Goal: Task Accomplishment & Management: Manage account settings

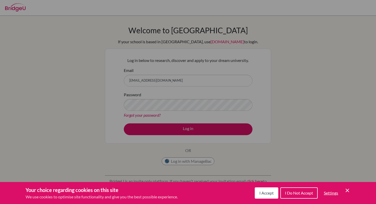
click at [272, 192] on span "I Accept" at bounding box center [266, 192] width 14 height 5
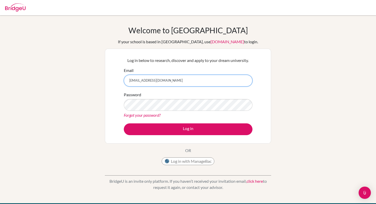
click at [174, 77] on input "[EMAIL_ADDRESS][DOMAIN_NAME]" at bounding box center [188, 81] width 129 height 12
click at [162, 81] on input "[EMAIL_ADDRESS][DOMAIN_NAME]" at bounding box center [188, 81] width 129 height 12
drag, startPoint x: 165, startPoint y: 81, endPoint x: 94, endPoint y: 77, distance: 71.2
click at [142, 81] on input "[EMAIL_ADDRESS][DOMAIN_NAME]" at bounding box center [188, 81] width 129 height 12
type input "s"
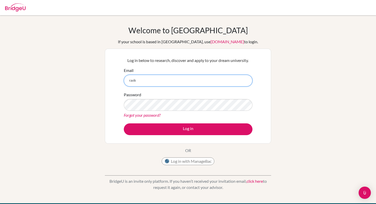
type input "[EMAIL_ADDRESS][DOMAIN_NAME]"
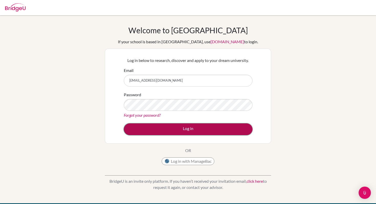
click at [198, 127] on button "Log in" at bounding box center [188, 129] width 129 height 12
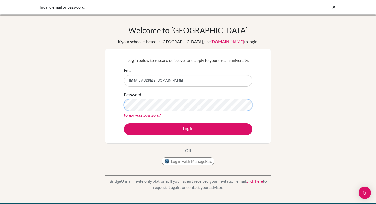
click at [124, 123] on button "Log in" at bounding box center [188, 129] width 129 height 12
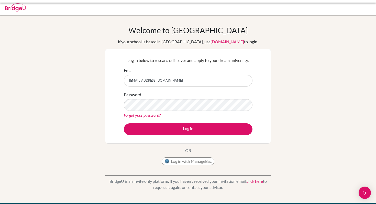
click at [185, 120] on form "Email [EMAIL_ADDRESS][DOMAIN_NAME] Password Forgot your password? Log in" at bounding box center [188, 101] width 129 height 68
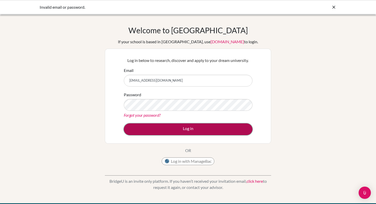
click at [183, 129] on button "Log in" at bounding box center [188, 129] width 129 height 12
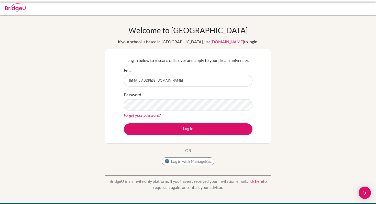
click at [161, 81] on input "[EMAIL_ADDRESS][DOMAIN_NAME]" at bounding box center [188, 81] width 129 height 12
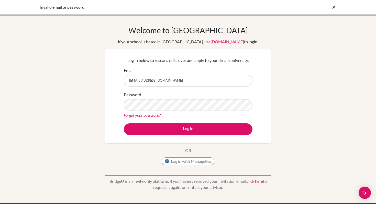
click at [161, 81] on input "[EMAIL_ADDRESS][DOMAIN_NAME]" at bounding box center [188, 81] width 129 height 12
type input "[EMAIL_ADDRESS][DOMAIN_NAME]"
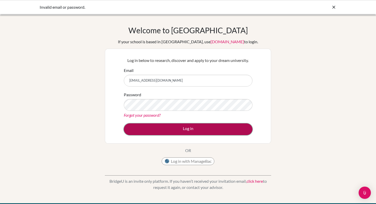
click at [177, 127] on button "Log in" at bounding box center [188, 129] width 129 height 12
